Goal: Check status

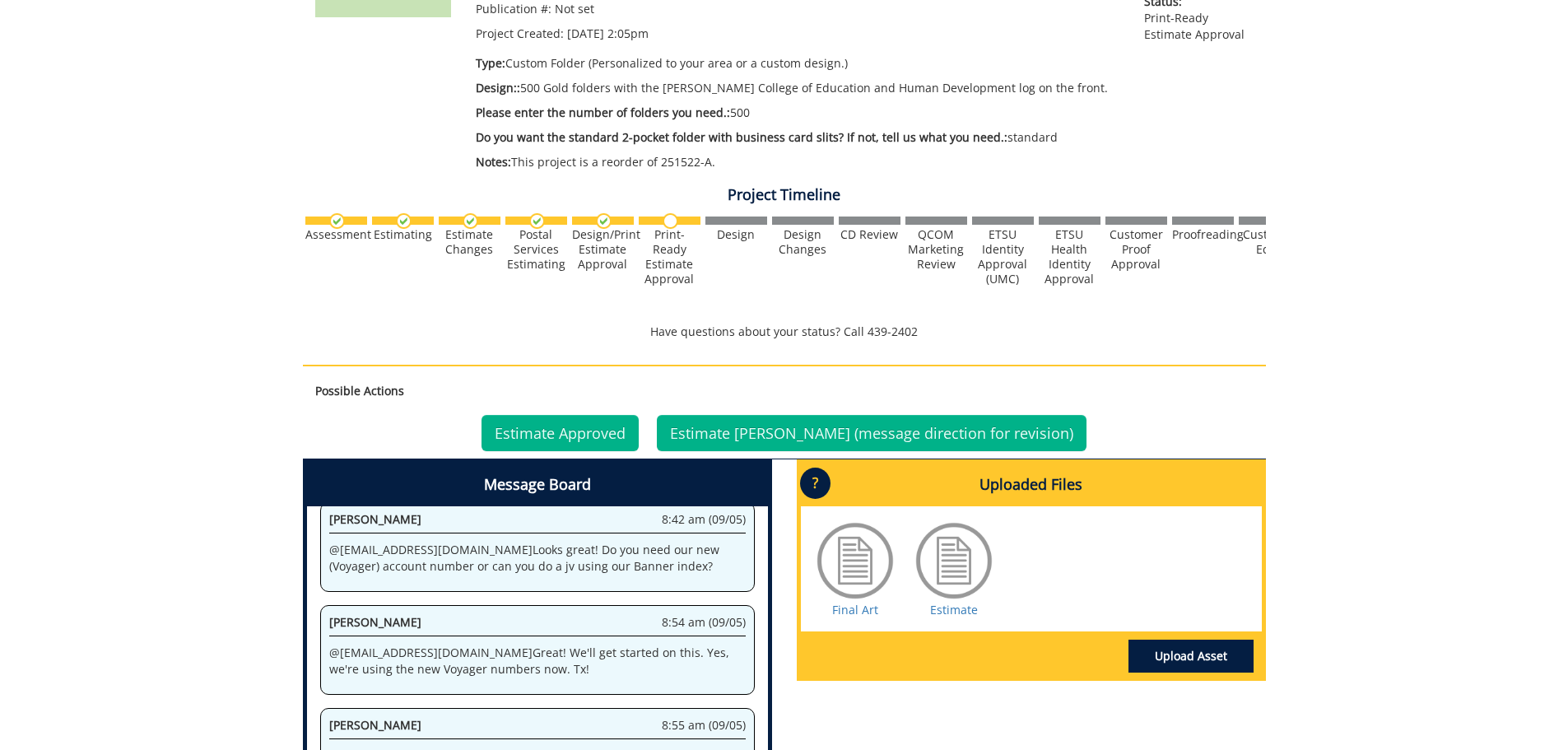
scroll to position [494, 0]
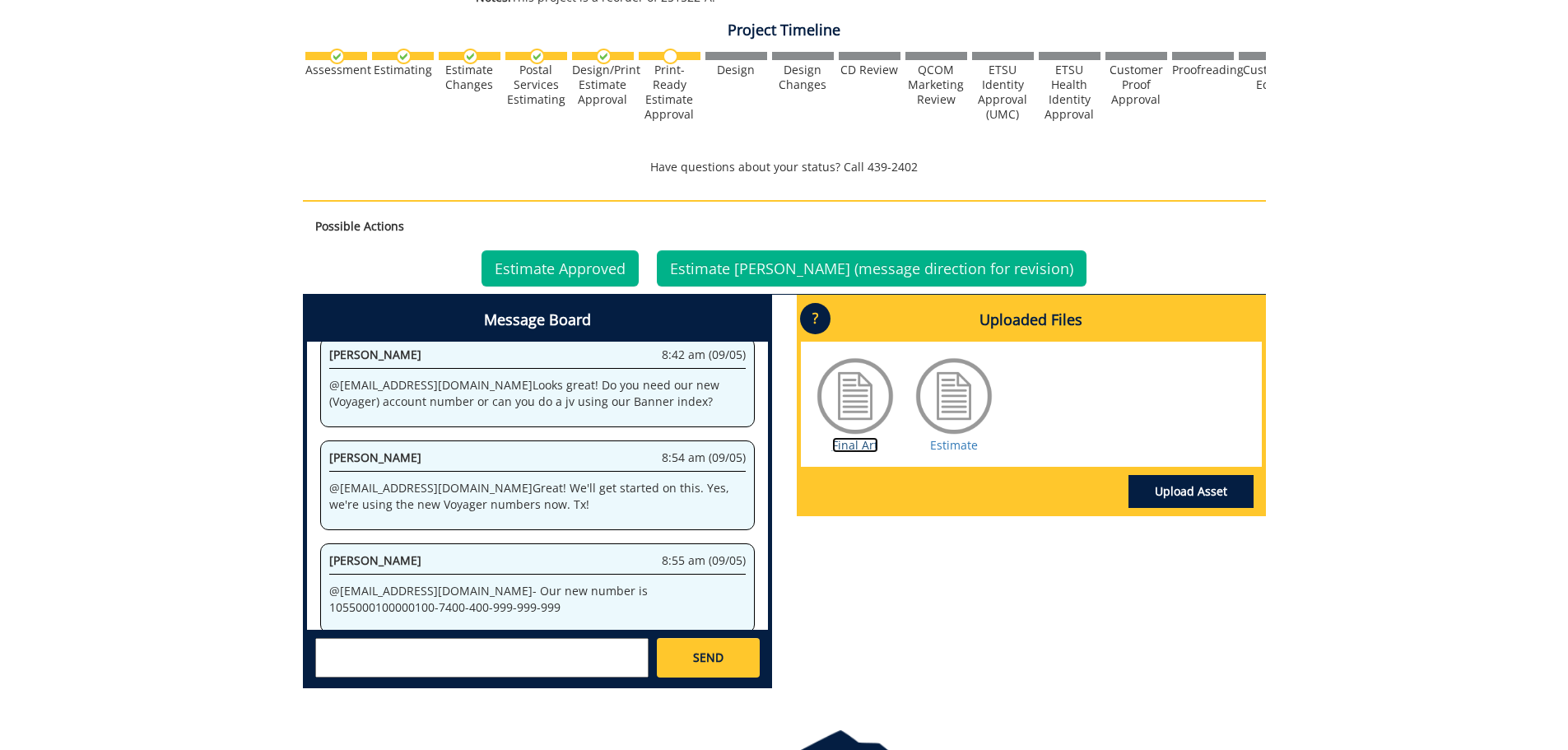
click at [842, 450] on link "Final Art" at bounding box center [856, 445] width 46 height 15
click at [964, 447] on link "Estimate" at bounding box center [954, 445] width 48 height 15
click at [570, 261] on link "Estimate Approved" at bounding box center [560, 268] width 157 height 36
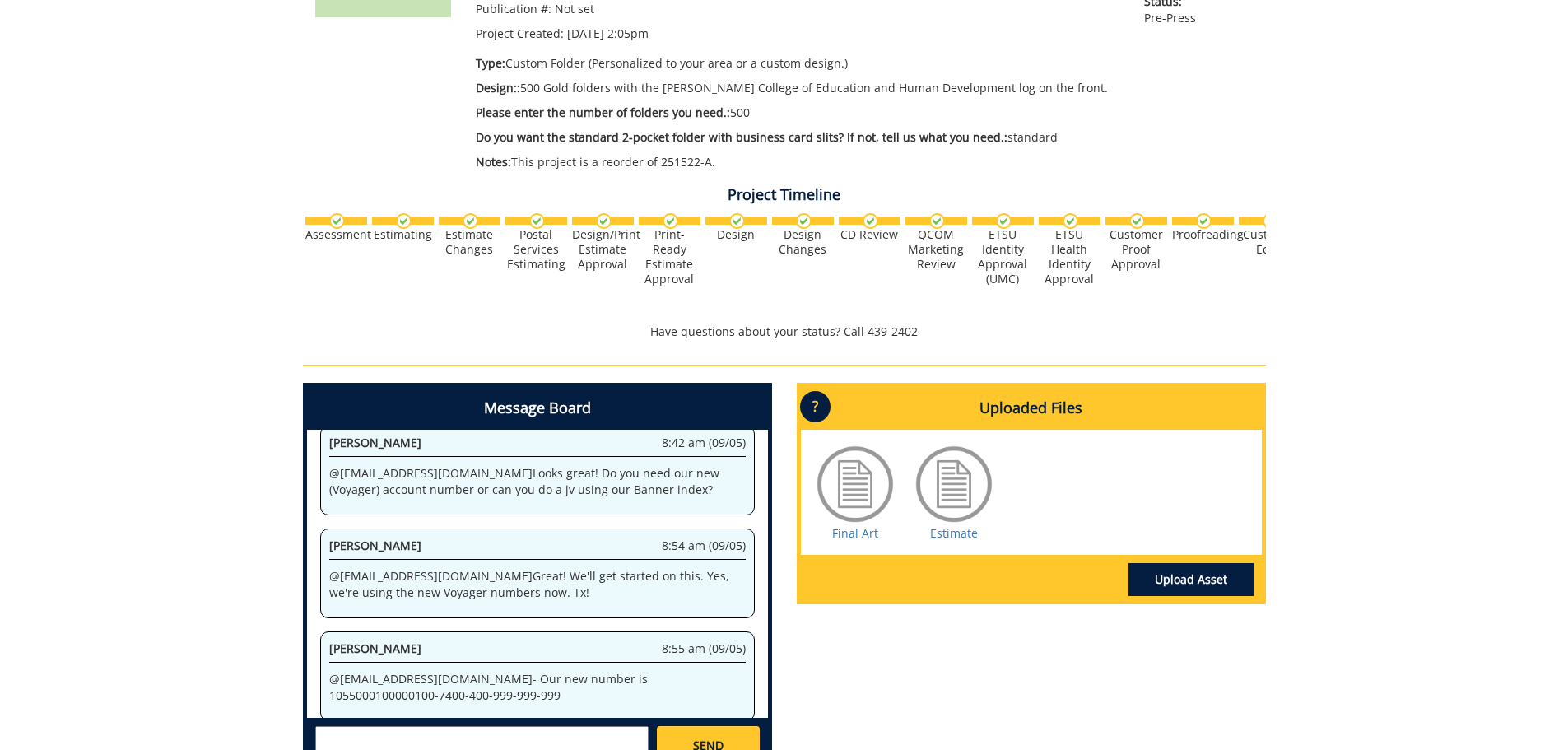
scroll to position [411, 0]
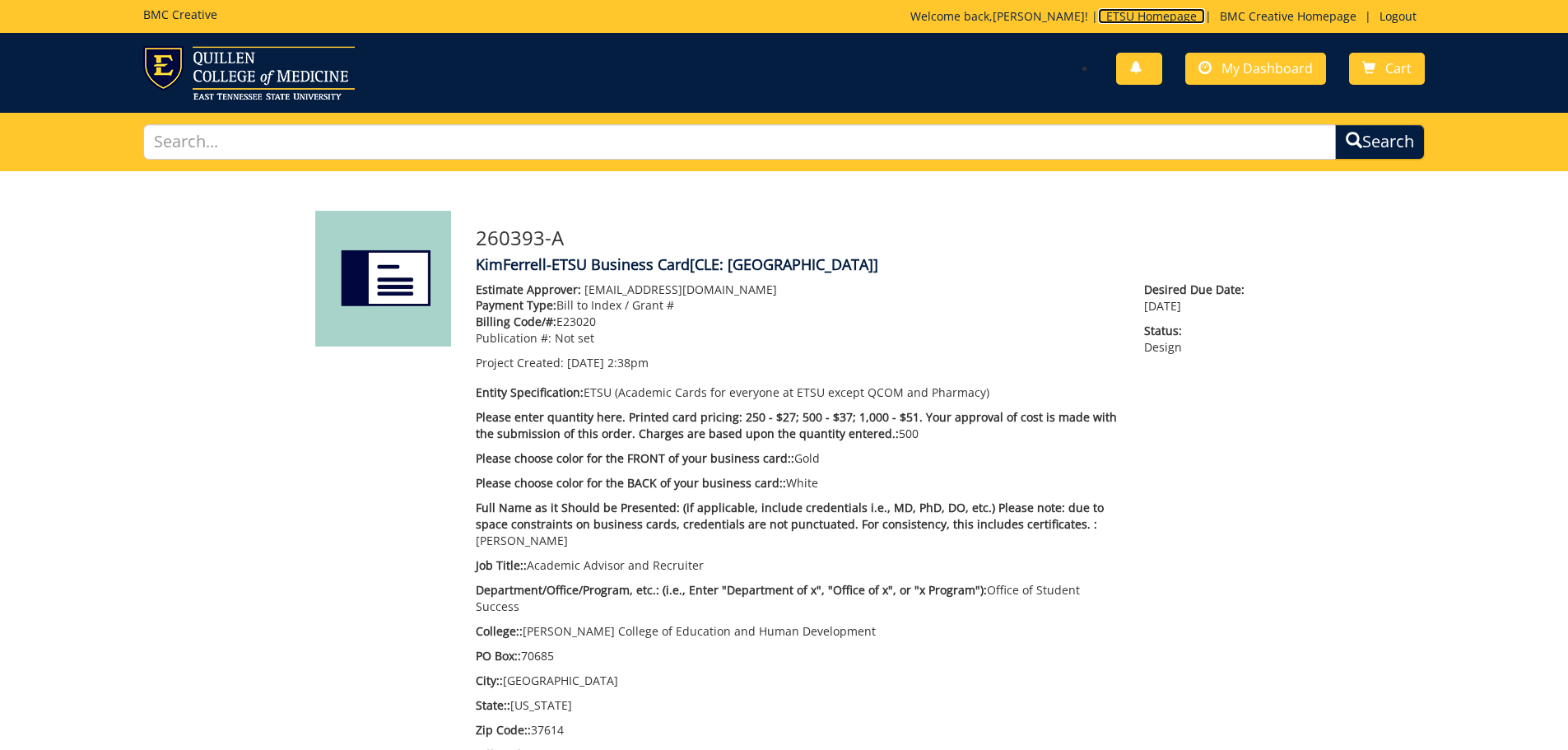
click at [1131, 19] on link "ETSU Homepage" at bounding box center [1151, 16] width 107 height 15
